Goal: Task Accomplishment & Management: Manage account settings

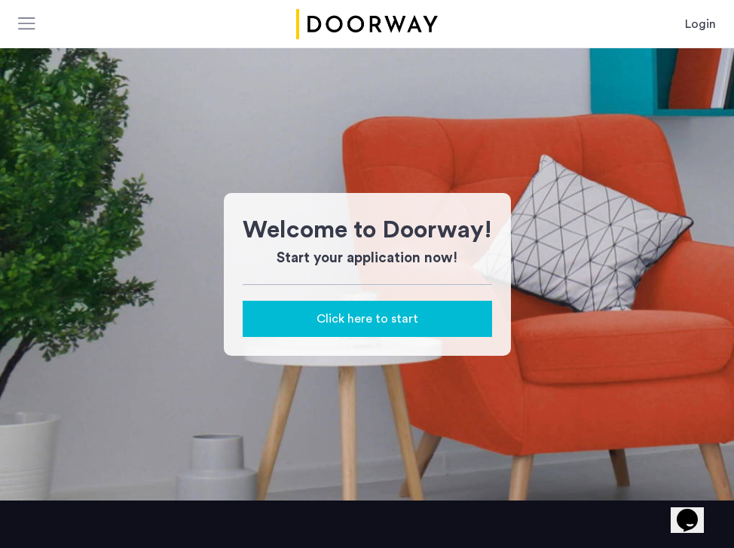
click at [705, 23] on link "Login" at bounding box center [700, 24] width 31 height 18
click at [699, 28] on app-root "Login Login Sign up Price Median price $0 $1 $8000 $1 $8000 $1 - $8000 * - ****…" at bounding box center [367, 371] width 734 height 743
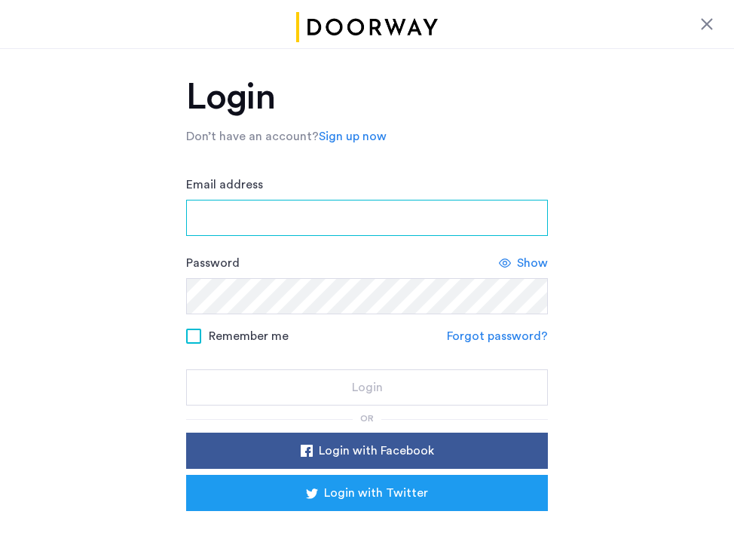
click at [386, 211] on input "Email address" at bounding box center [366, 218] width 361 height 36
type input "**********"
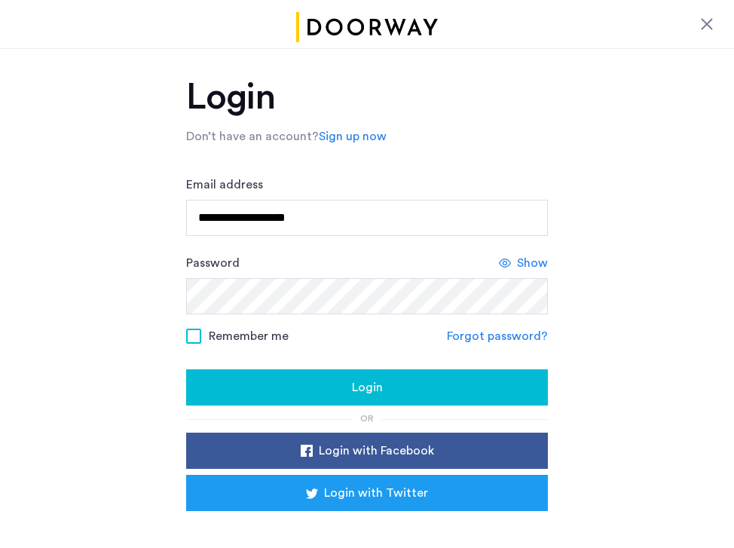
click at [322, 398] on button "Login" at bounding box center [366, 387] width 361 height 36
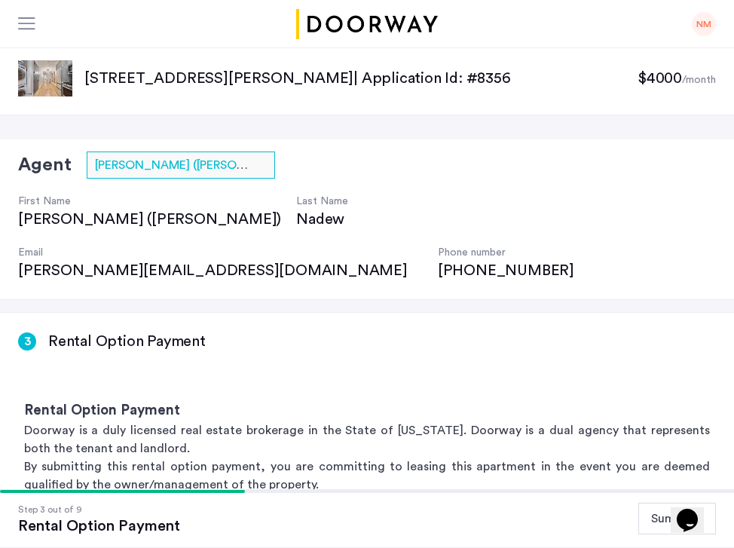
click at [697, 17] on div "NM" at bounding box center [703, 24] width 24 height 24
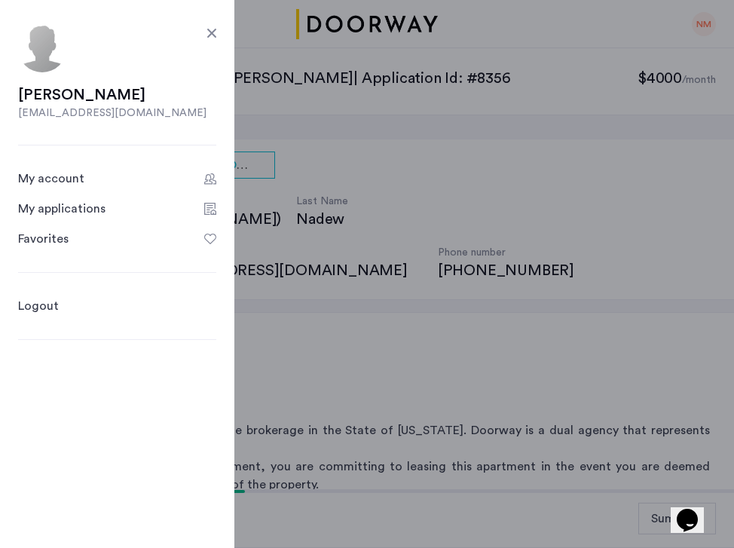
click at [84, 202] on div "My applications" at bounding box center [61, 209] width 87 height 18
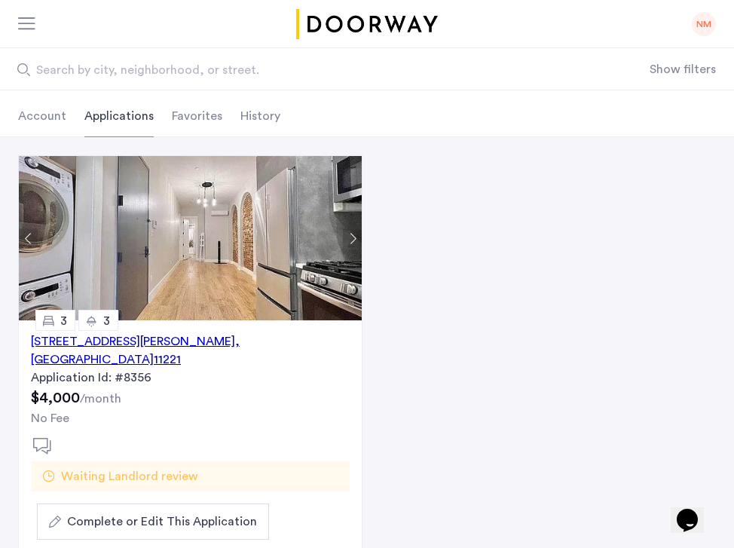
scroll to position [77, 0]
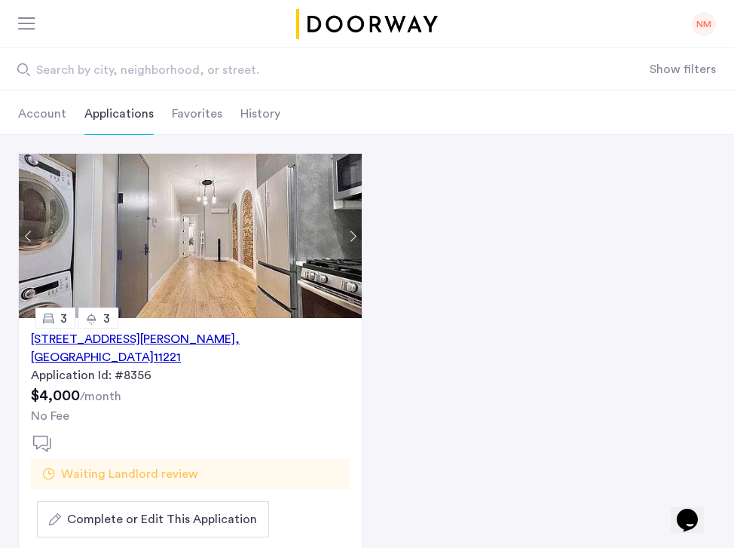
click at [135, 465] on span "Waiting Landlord review" at bounding box center [129, 474] width 137 height 18
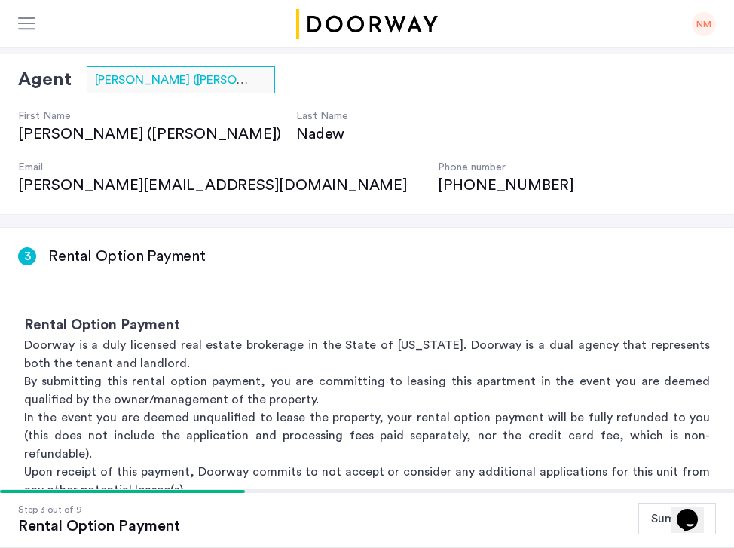
scroll to position [44, 0]
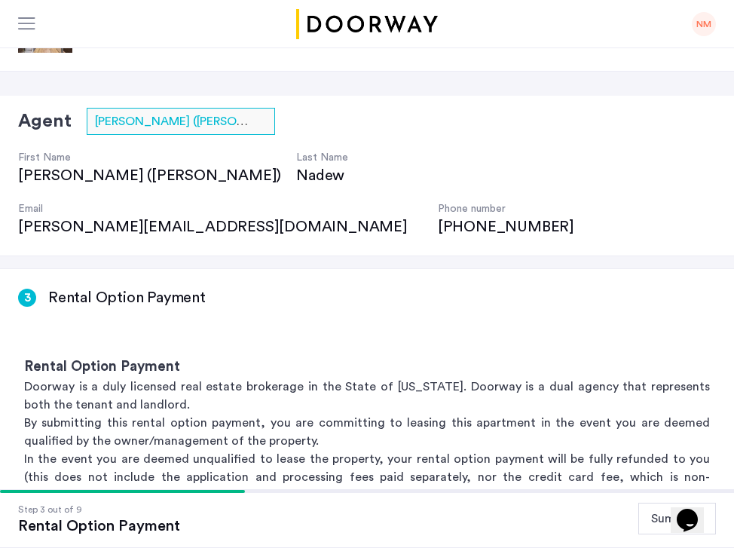
click at [693, 23] on div "NM" at bounding box center [703, 24] width 24 height 24
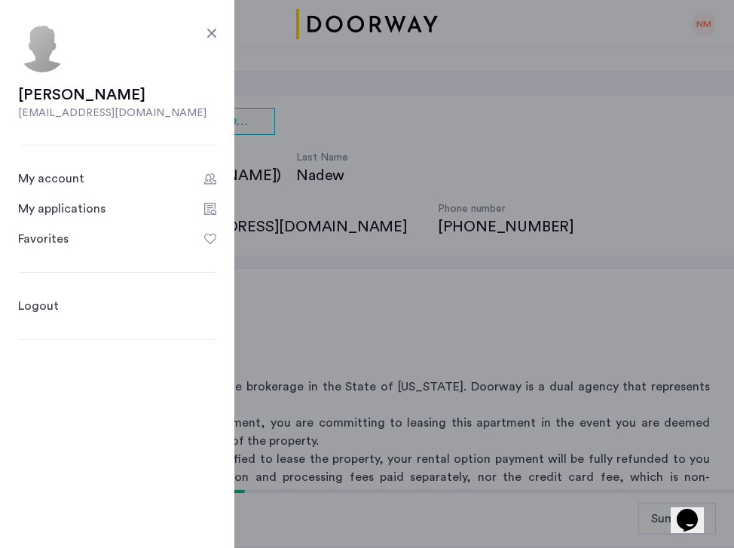
click at [53, 310] on link "Logout" at bounding box center [38, 306] width 41 height 18
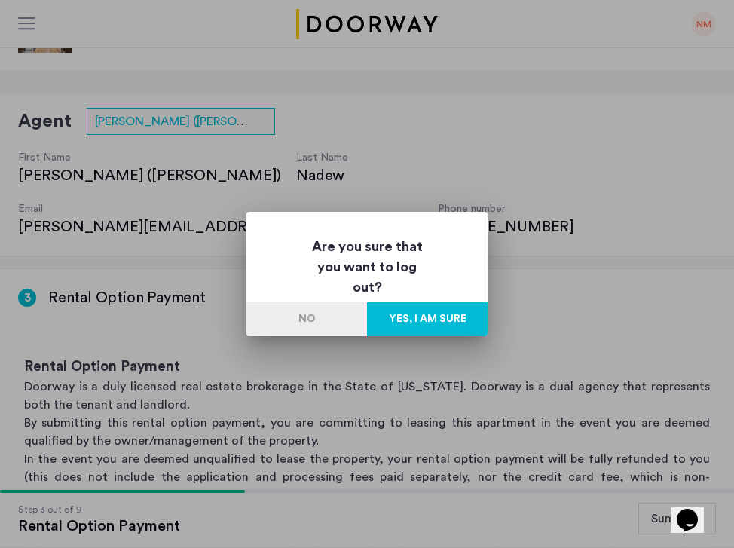
scroll to position [0, 0]
click at [397, 316] on button "Yes, I am sure" at bounding box center [427, 319] width 120 height 34
